Goal: Find specific page/section: Find specific page/section

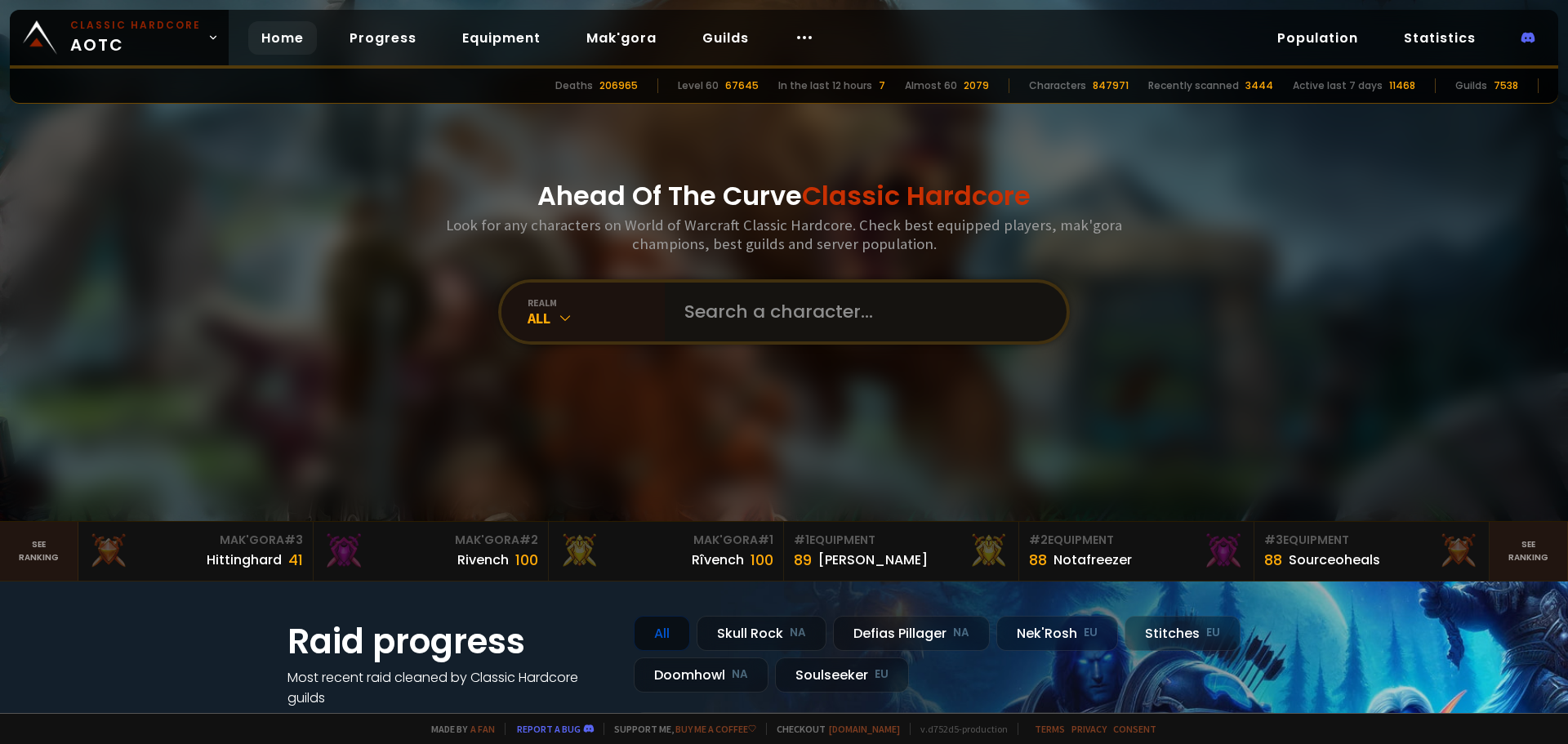
click at [758, 330] on input "text" at bounding box center [861, 312] width 372 height 58
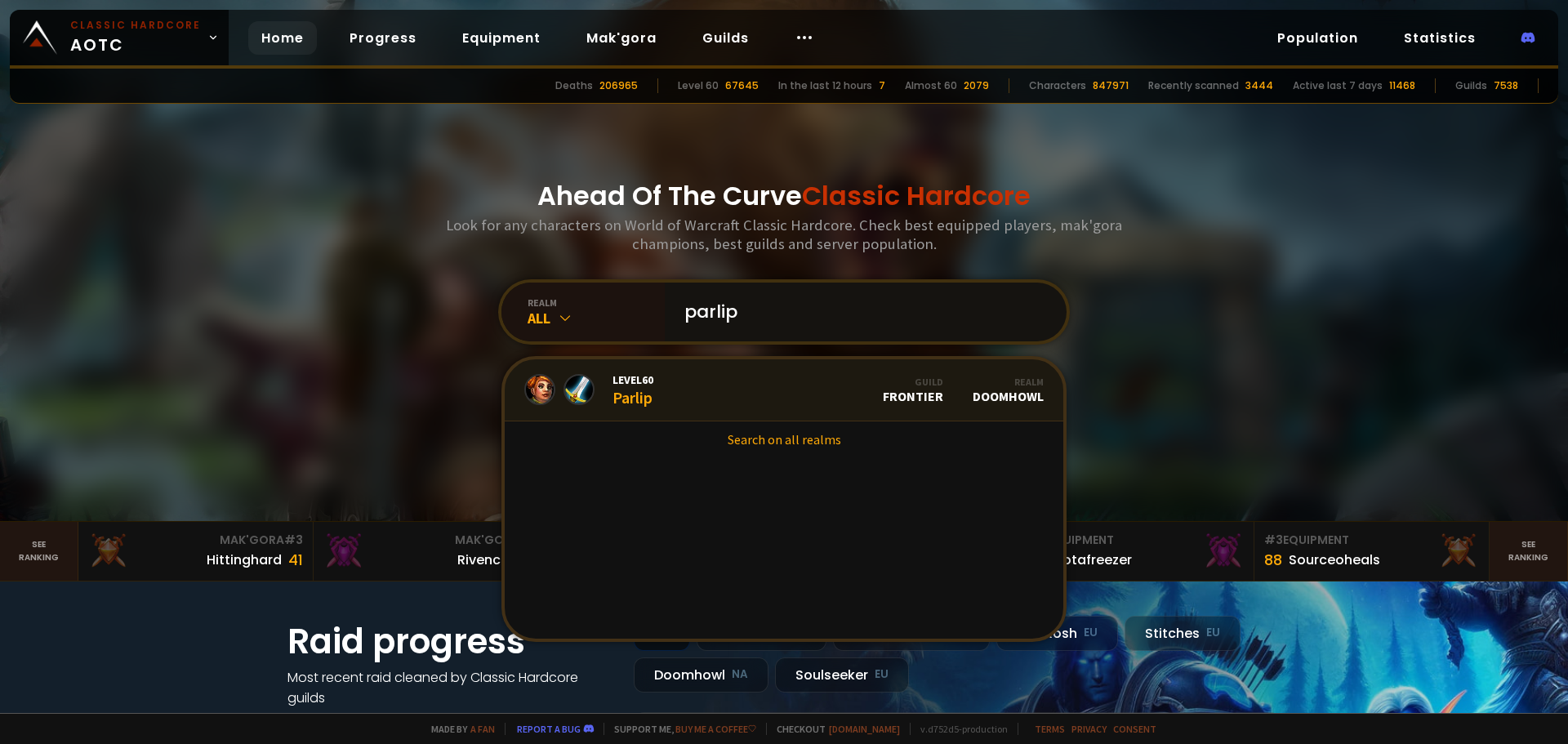
type input "parlip"
click at [564, 396] on div at bounding box center [579, 389] width 31 height 31
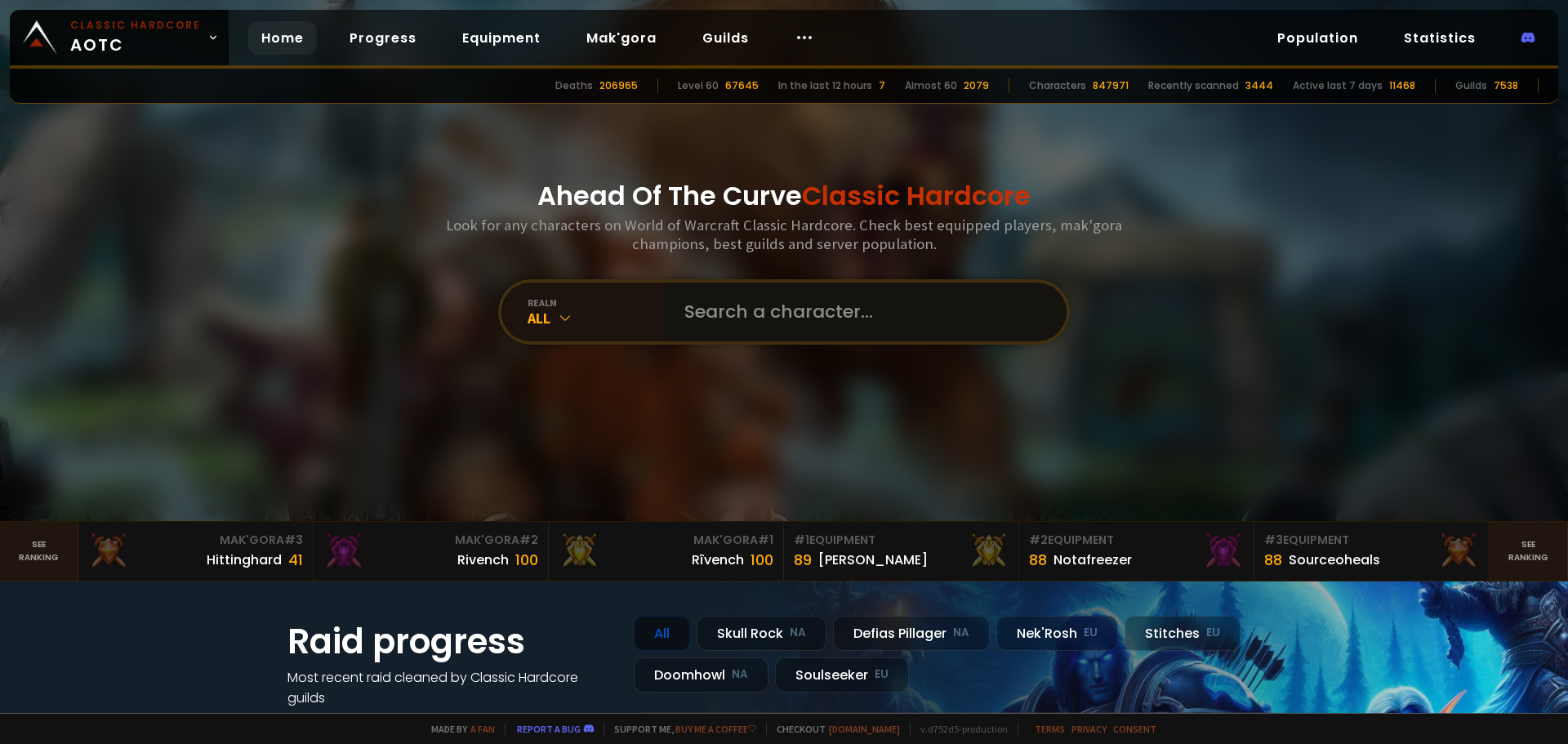
click at [816, 305] on input "text" at bounding box center [861, 312] width 372 height 58
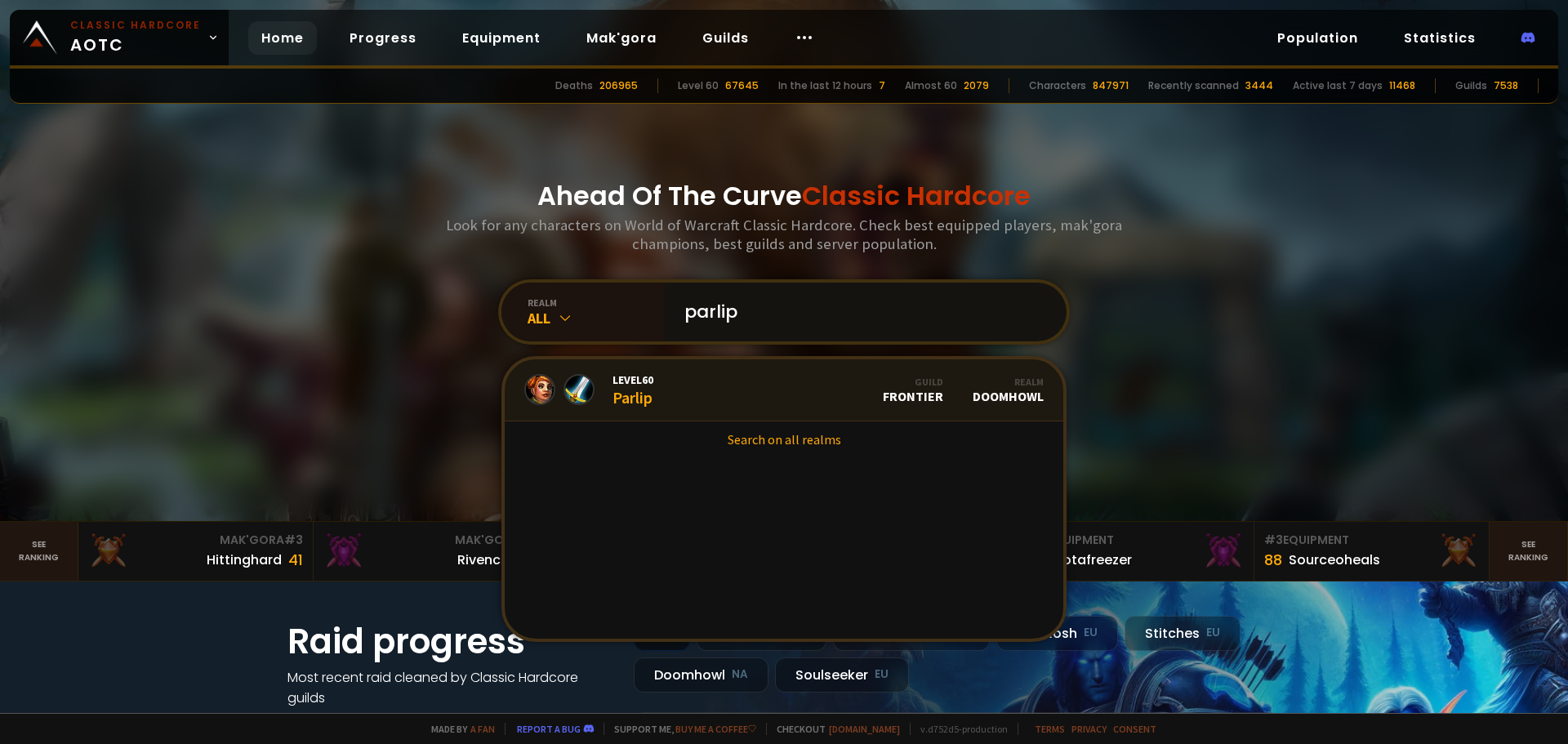
type input "parlip"
click at [809, 391] on link "Level 60 Parlip Guild Frontier Realm Doomhowl" at bounding box center [784, 390] width 558 height 62
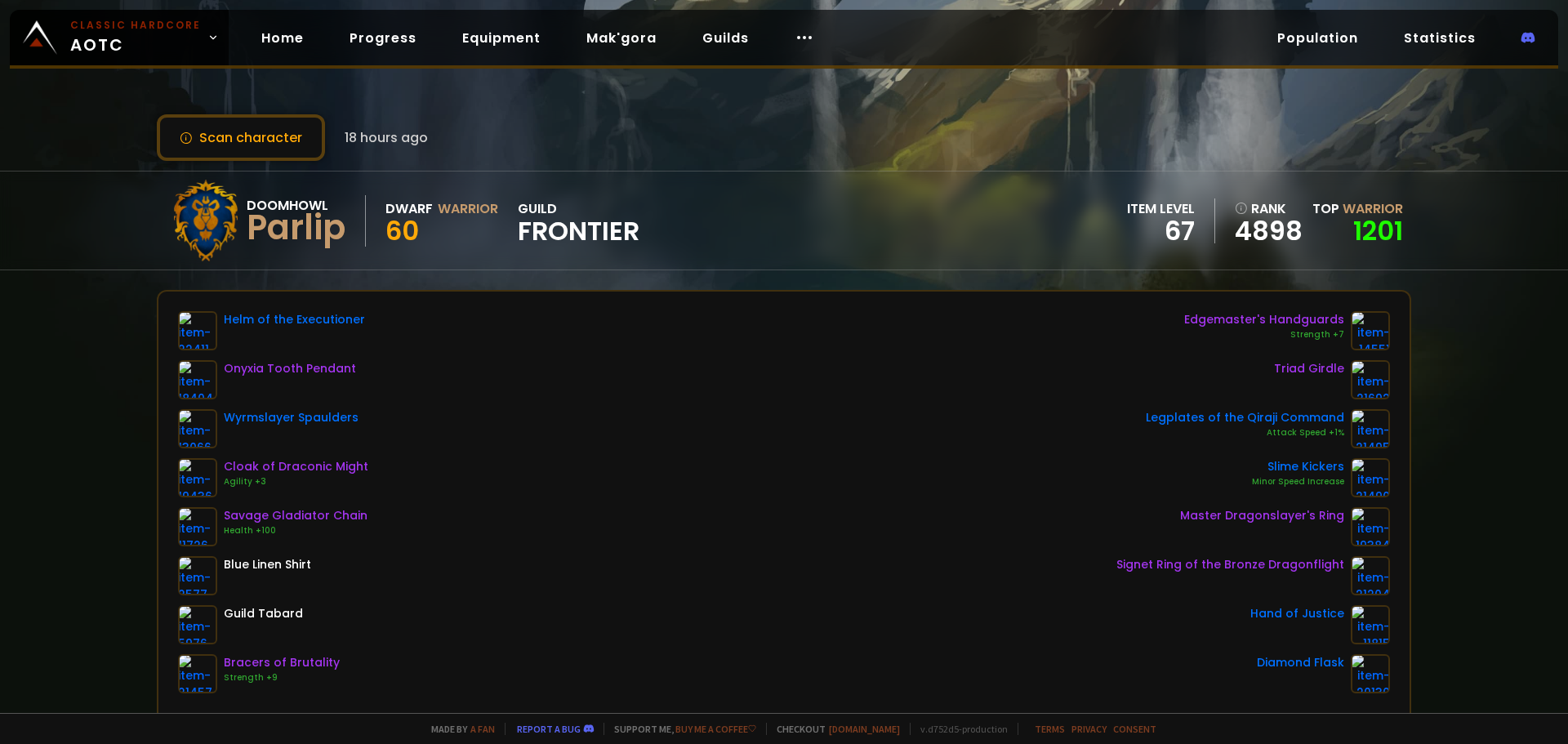
scroll to position [469, 0]
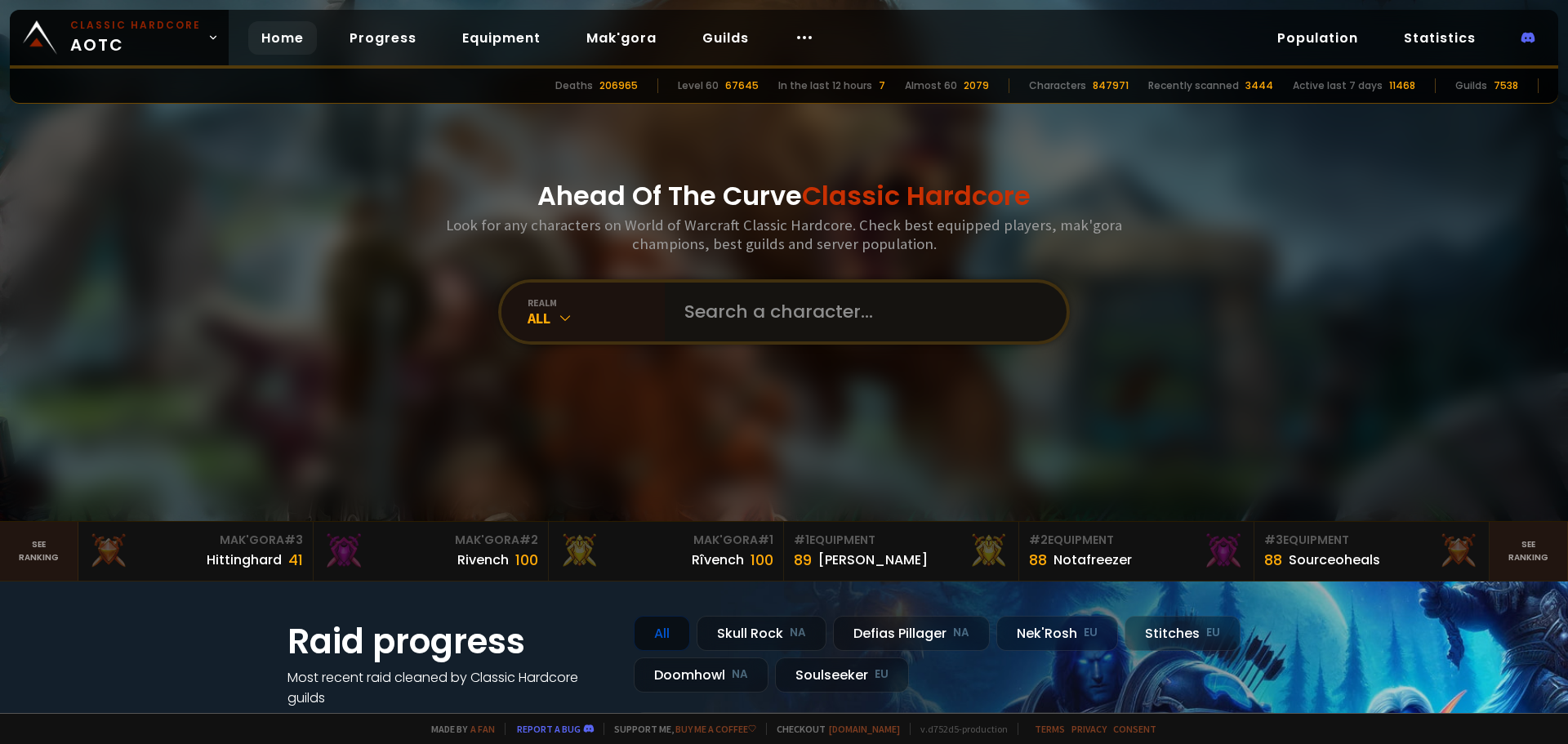
click at [787, 296] on input "text" at bounding box center [861, 312] width 372 height 58
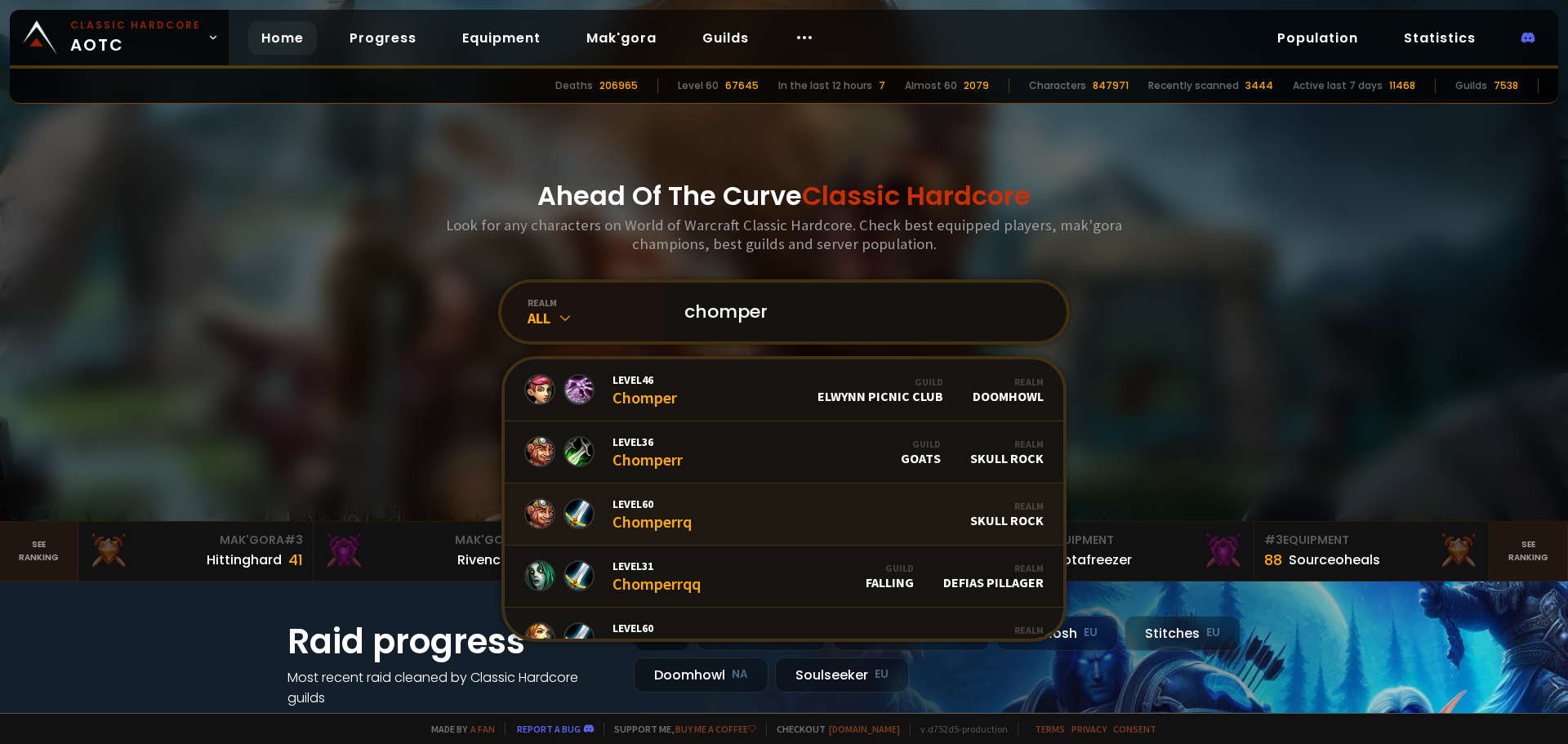
type input "chomper"
click at [784, 514] on link "Level 60 Chomperrq Realm Skull Rock" at bounding box center [784, 514] width 558 height 62
